Goal: Find specific page/section: Find specific page/section

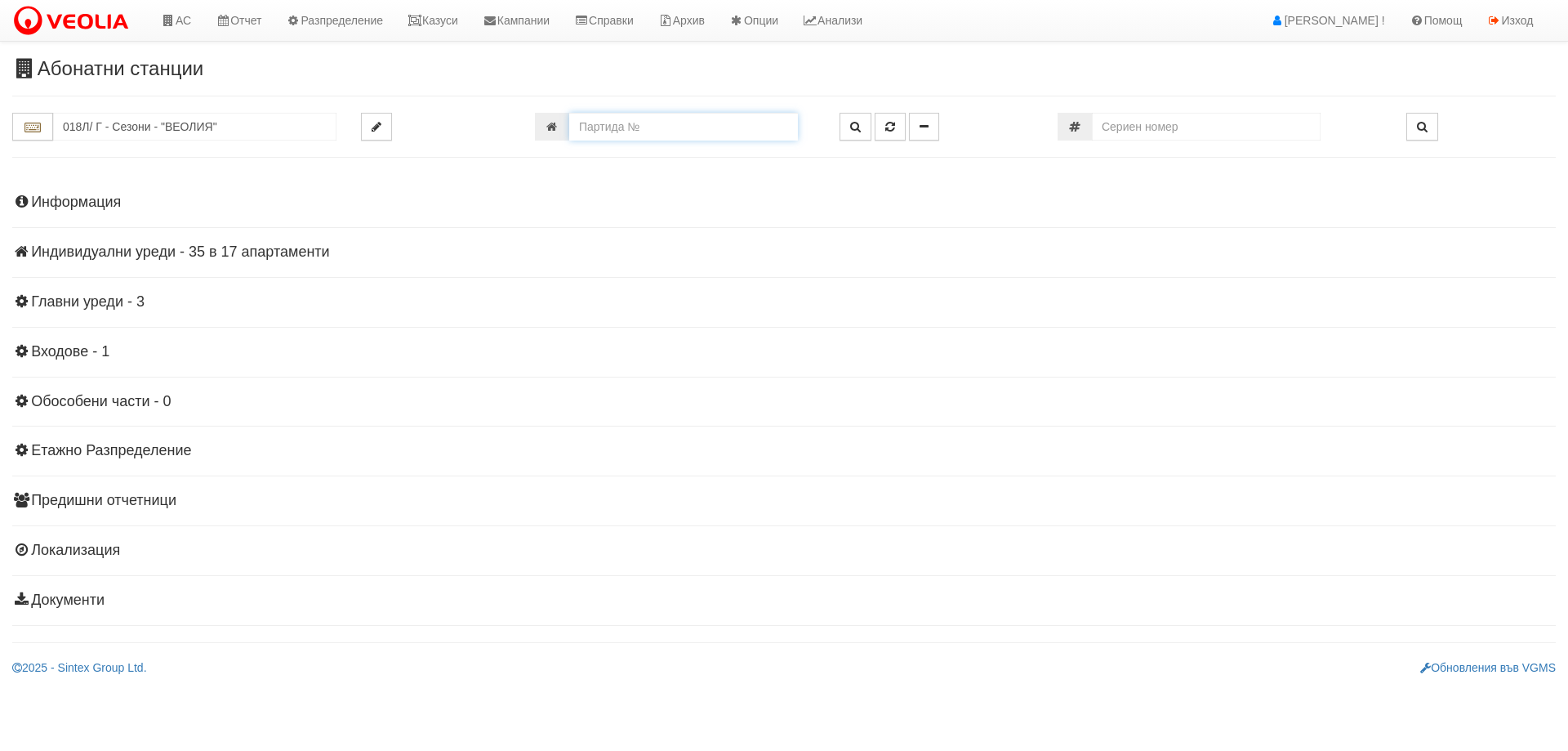
click at [656, 140] on input "number" at bounding box center [683, 126] width 228 height 28
type input "25640"
type input "144/4,5 - "ТЕХЕМ СЪРВИСИС" ЕООД"
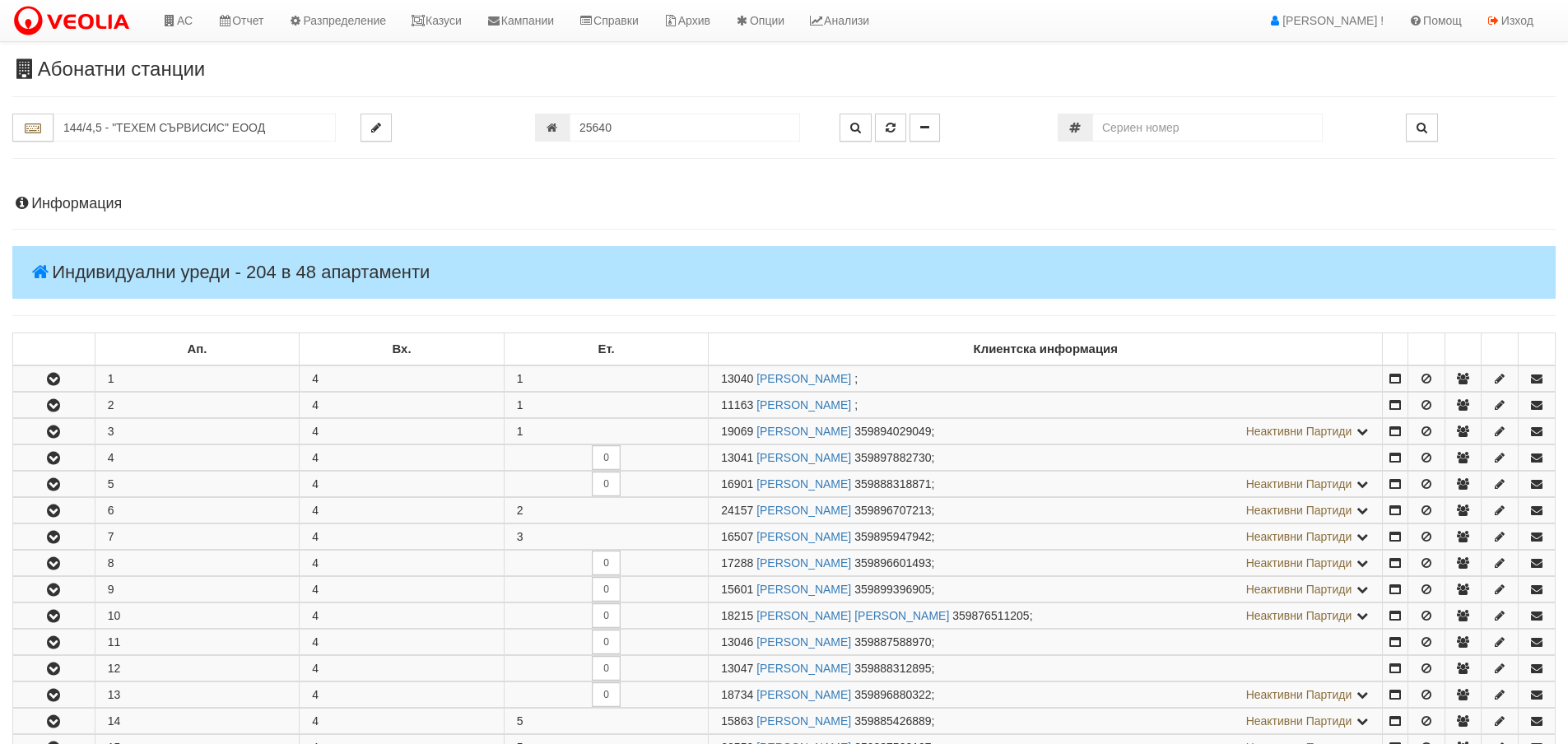
click at [161, 262] on h4 "Индивидуални уреди - 204 в 48 апартаменти" at bounding box center [784, 272] width 1544 height 53
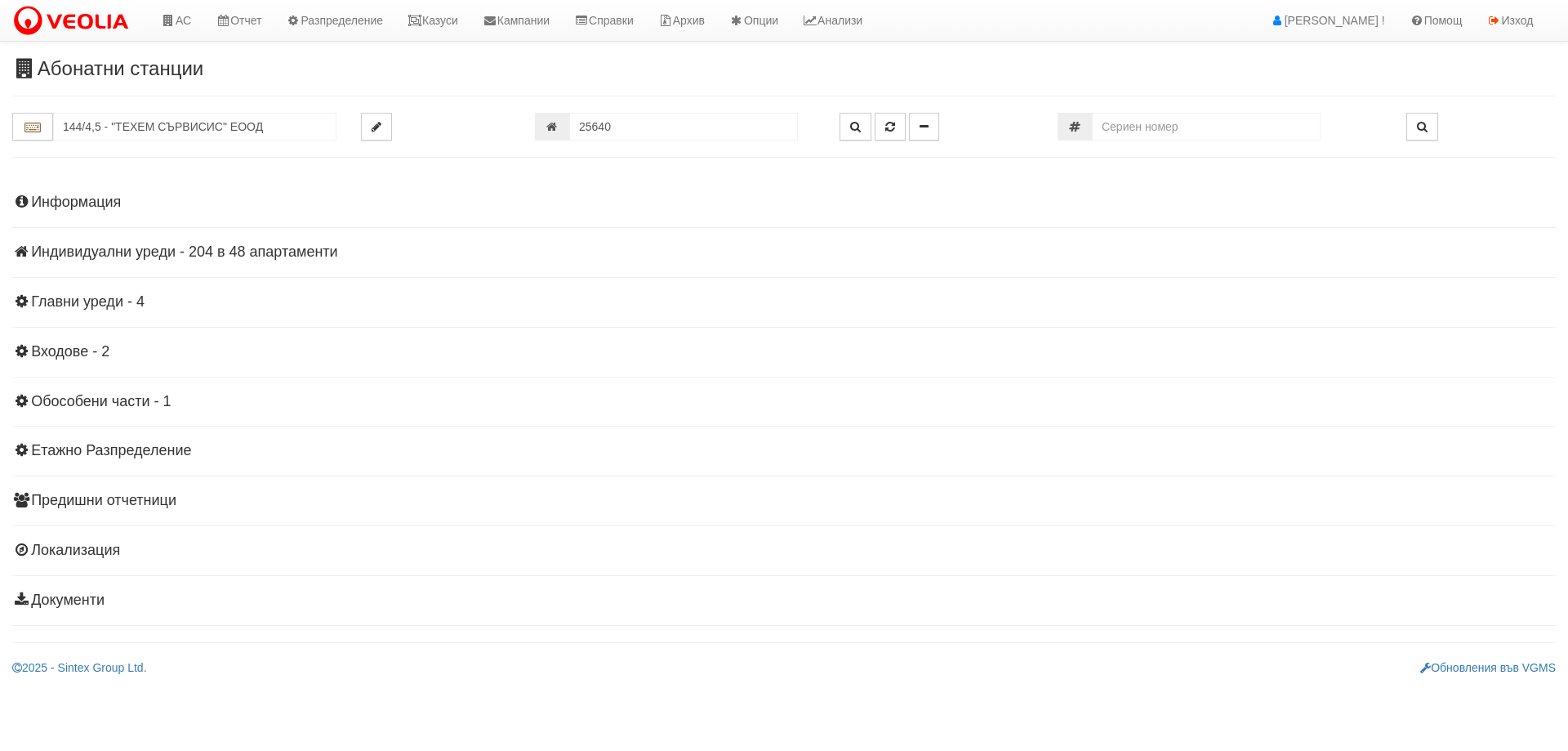
click at [72, 197] on h4 "Информация" at bounding box center [784, 203] width 1543 height 17
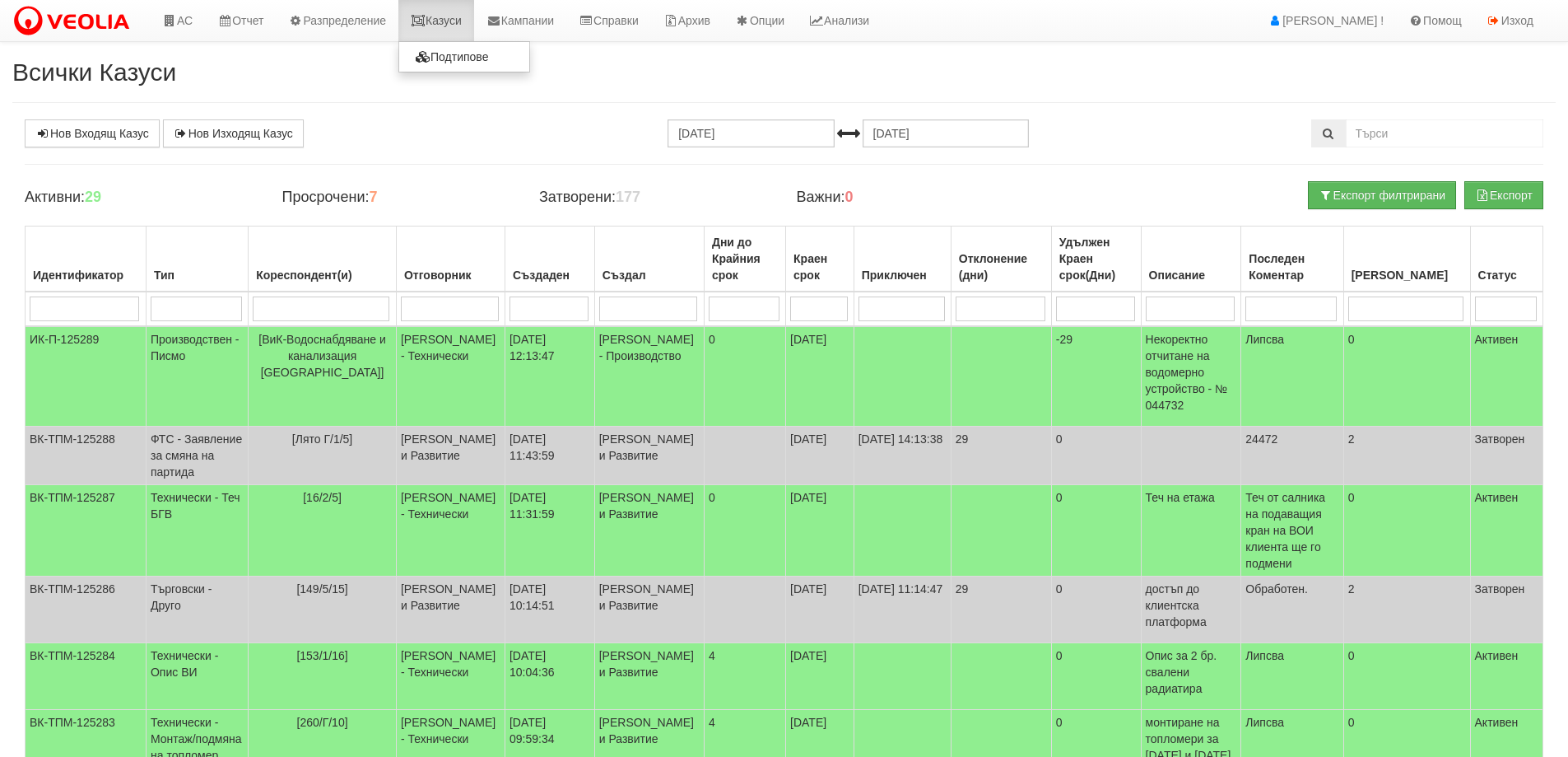
click at [443, 13] on link "Казуси" at bounding box center [436, 20] width 76 height 41
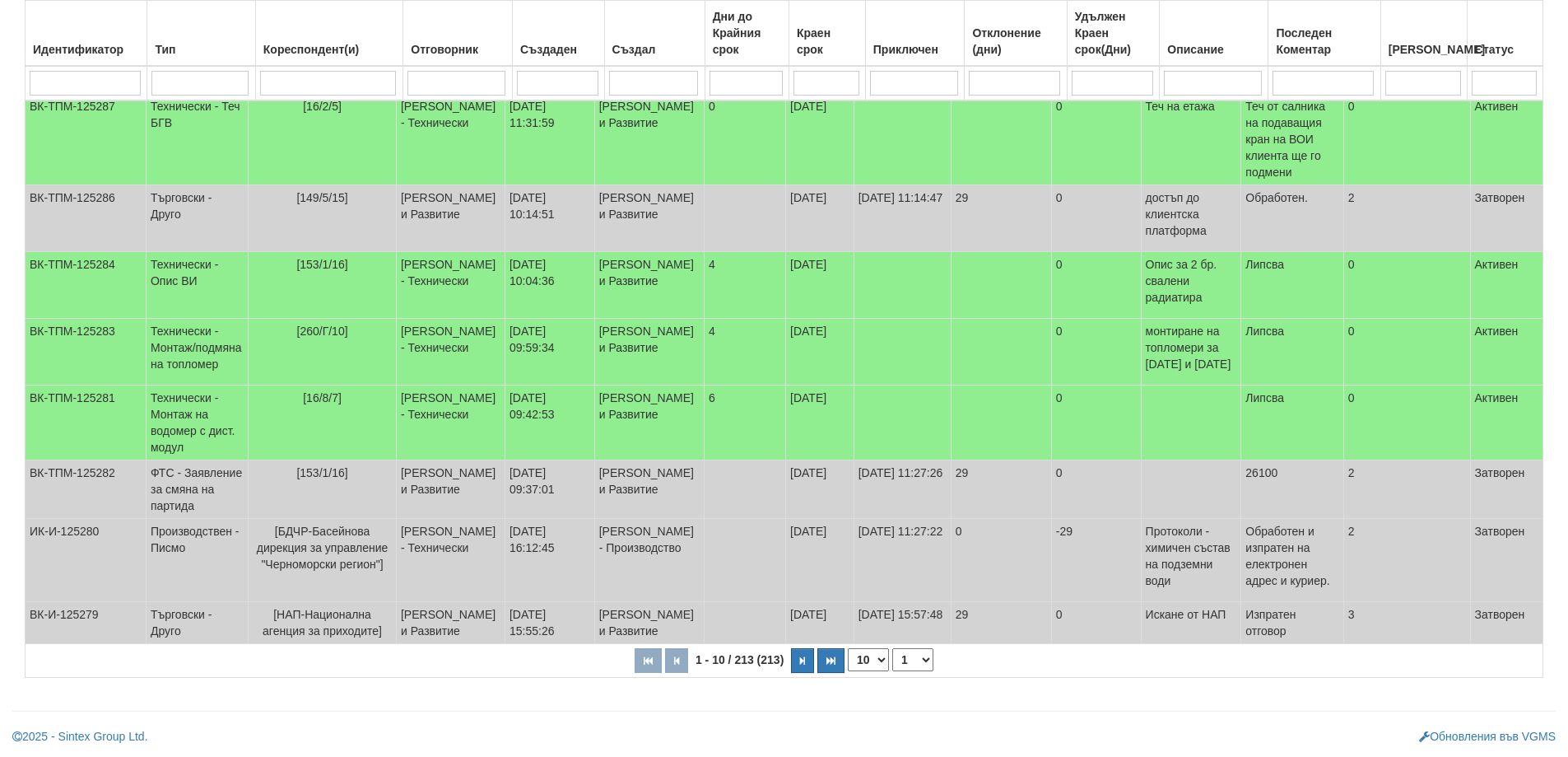
scroll to position [449, 0]
click at [875, 662] on select "10 20 30 40" at bounding box center [868, 659] width 41 height 23
select select "40"
click at [851, 671] on select "10 20 30 40" at bounding box center [868, 659] width 41 height 23
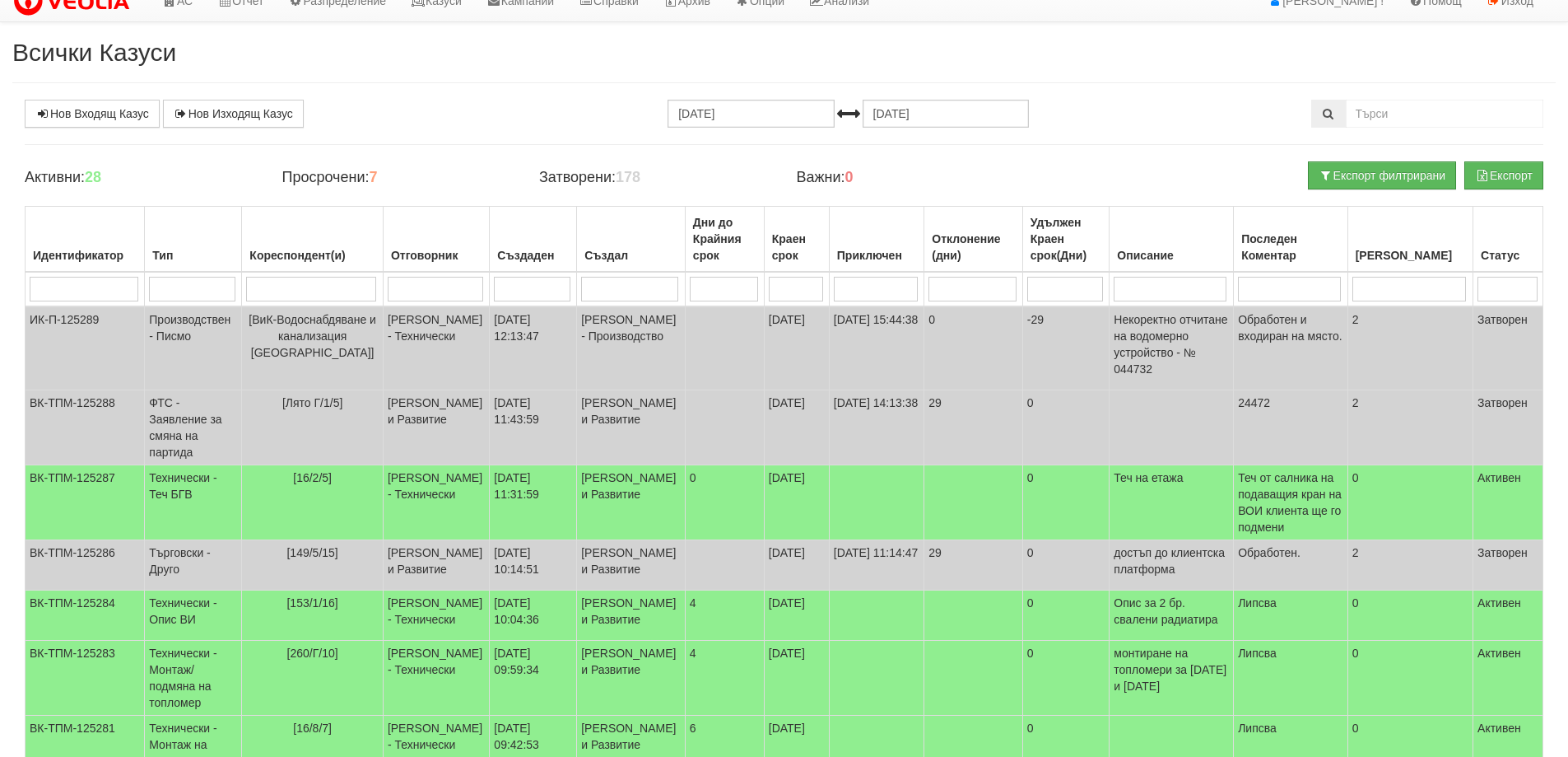
scroll to position [0, 0]
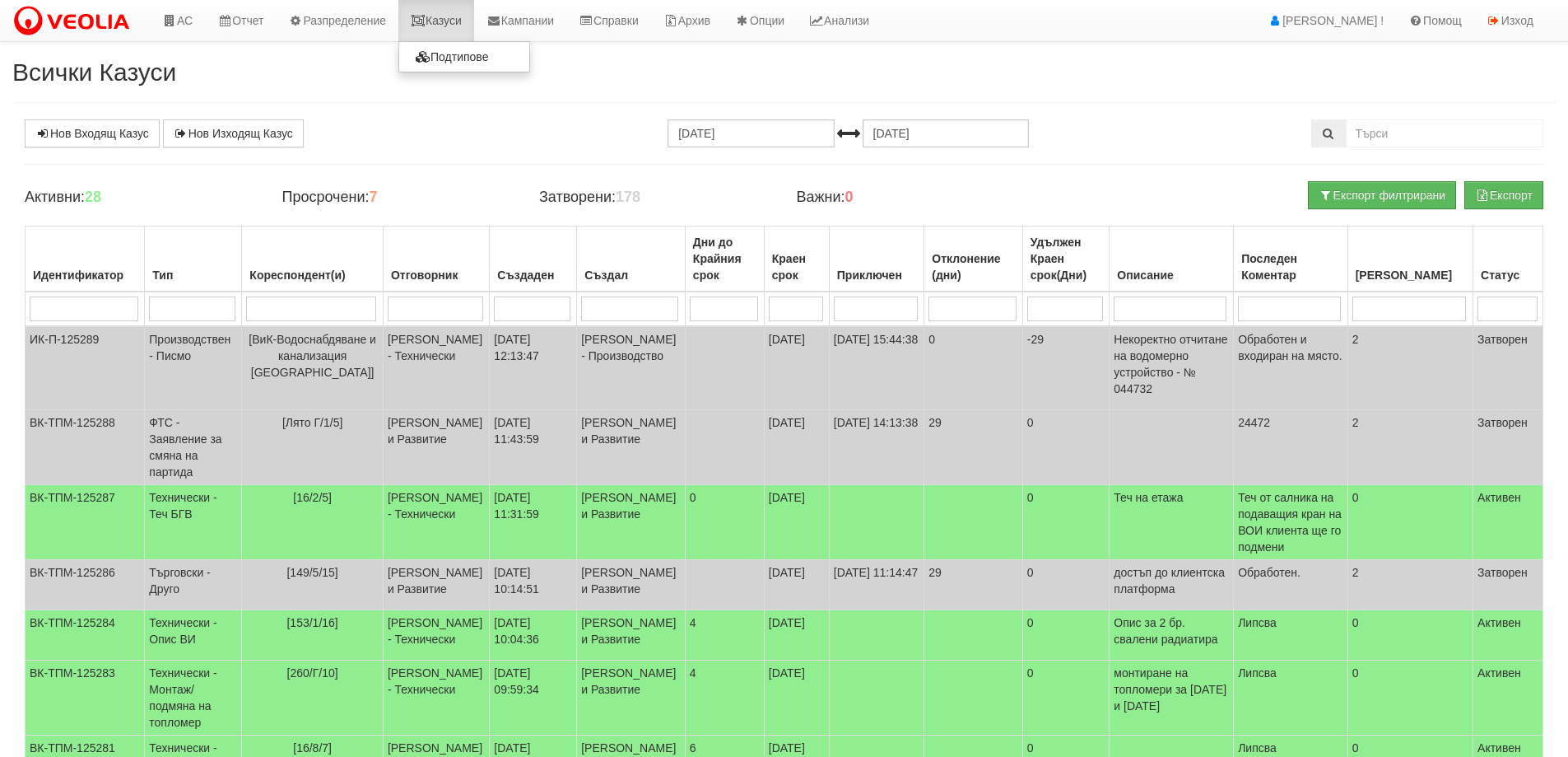
click at [448, 17] on link "Казуси" at bounding box center [436, 20] width 76 height 41
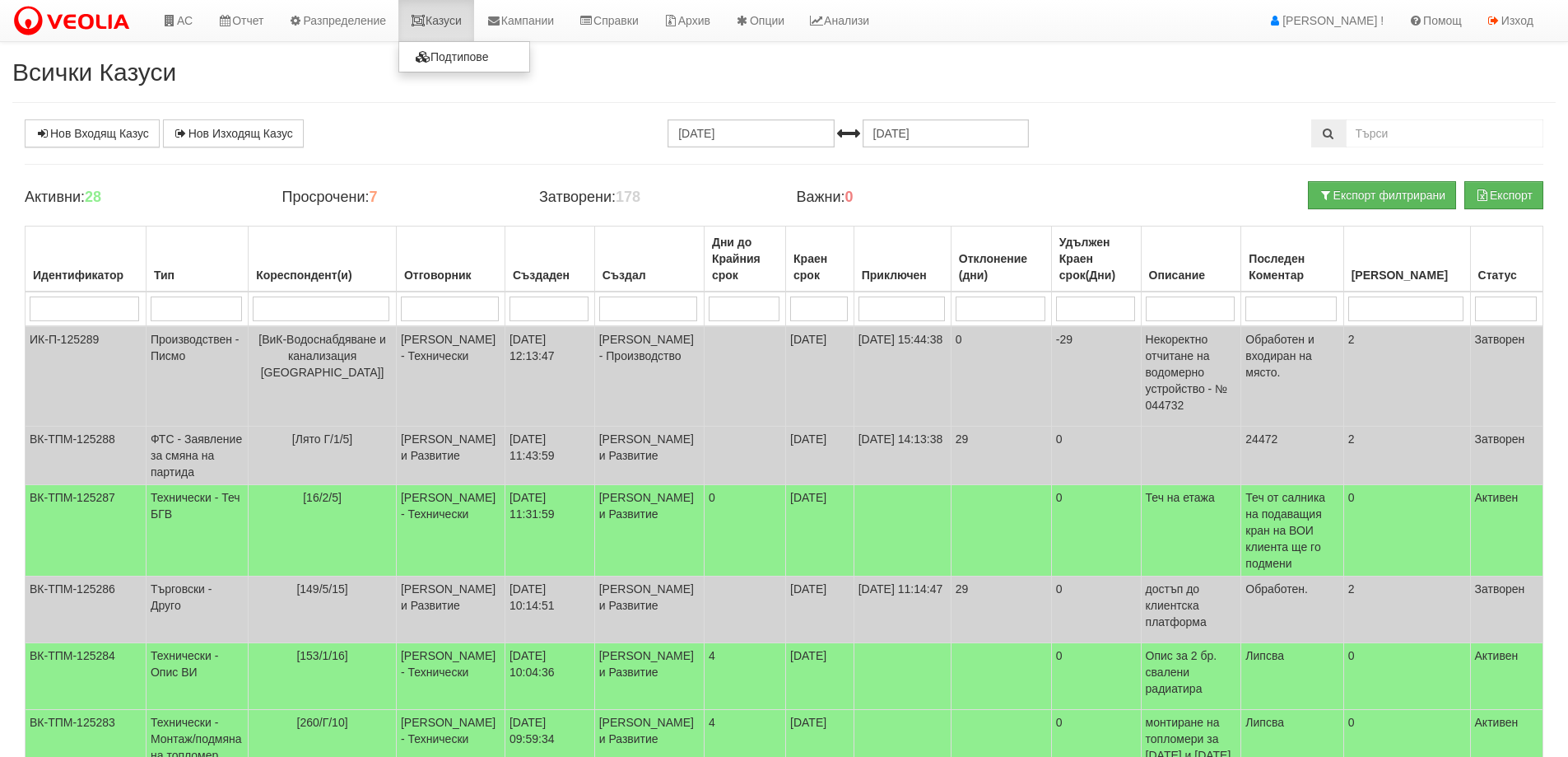
click at [460, 18] on link "Казуси" at bounding box center [436, 20] width 76 height 41
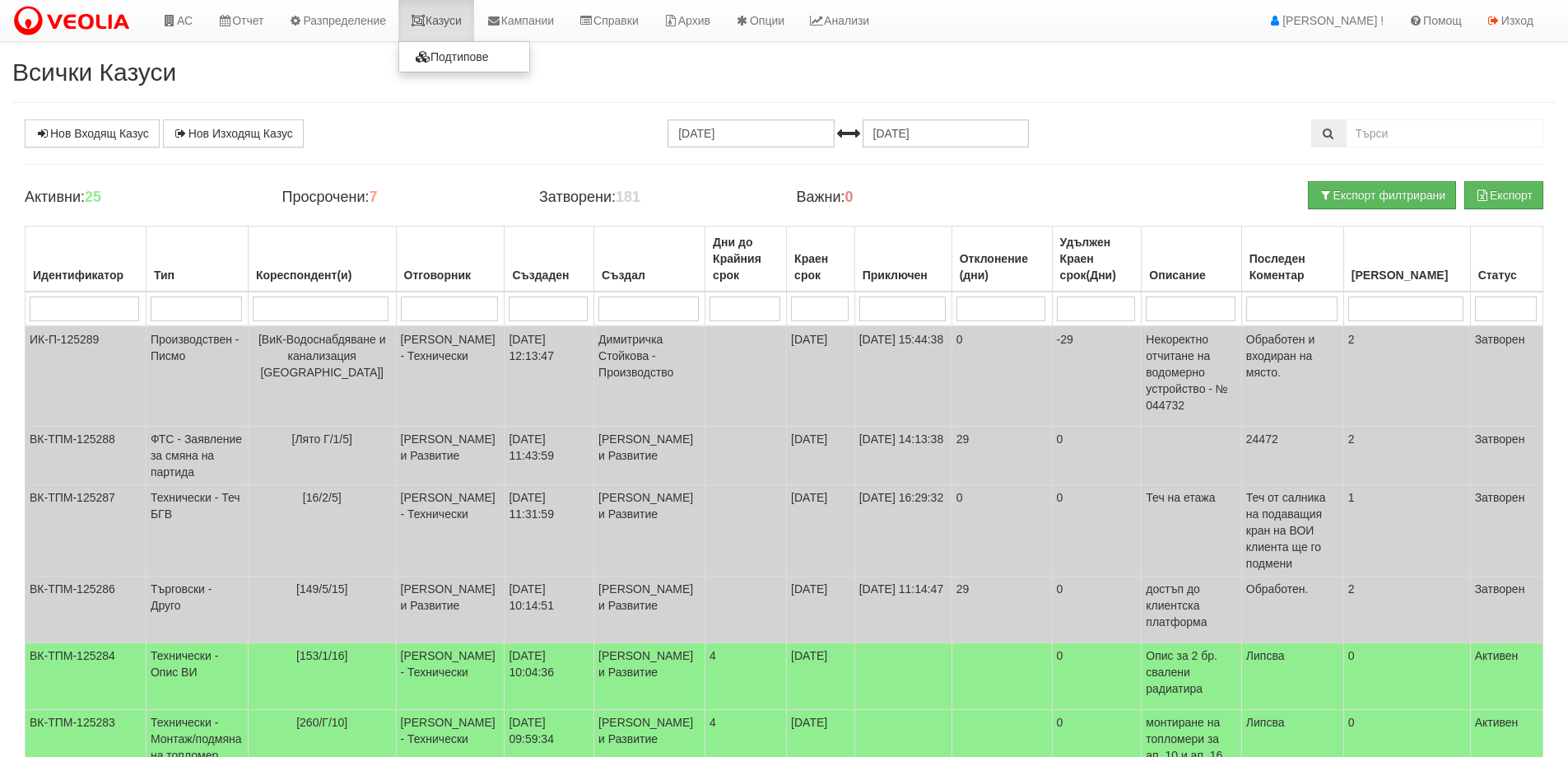
click at [446, 23] on link "Казуси" at bounding box center [436, 20] width 76 height 41
